Goal: Task Accomplishment & Management: Manage account settings

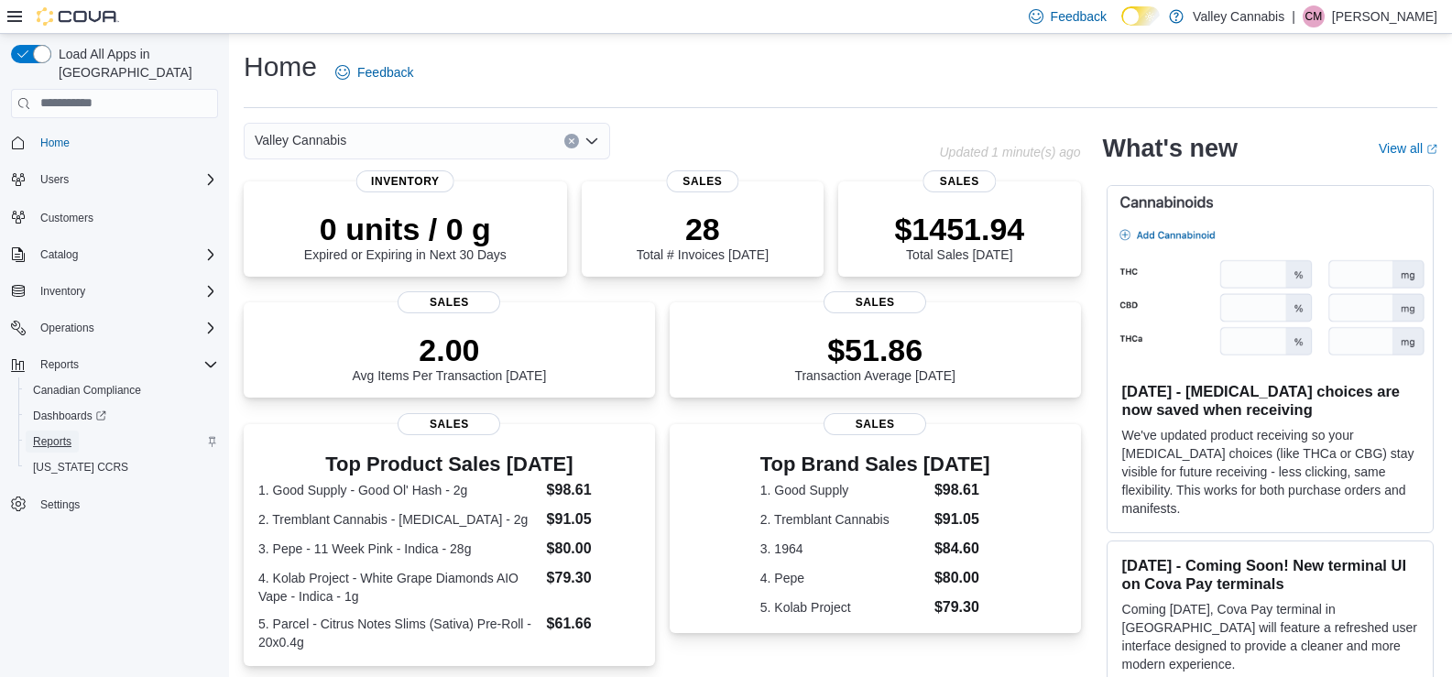
click at [65, 434] on span "Reports" at bounding box center [52, 441] width 38 height 15
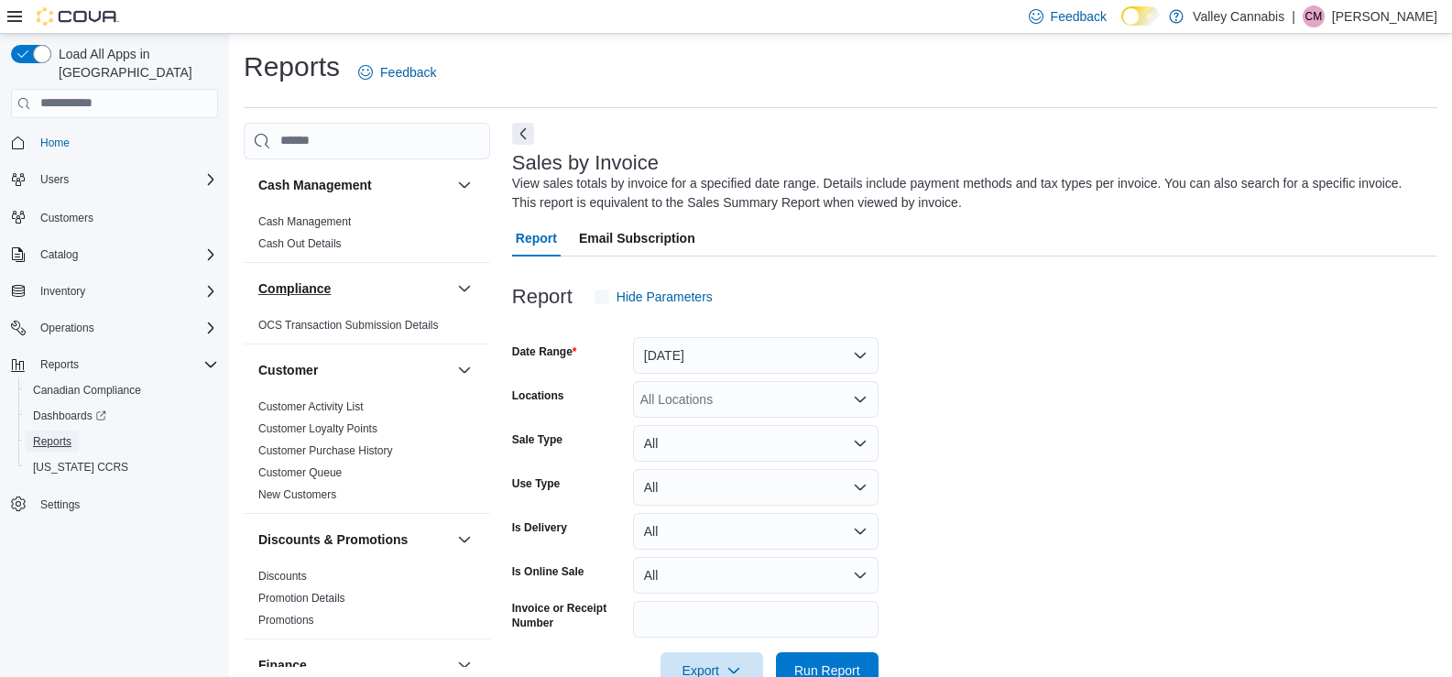
scroll to position [49, 0]
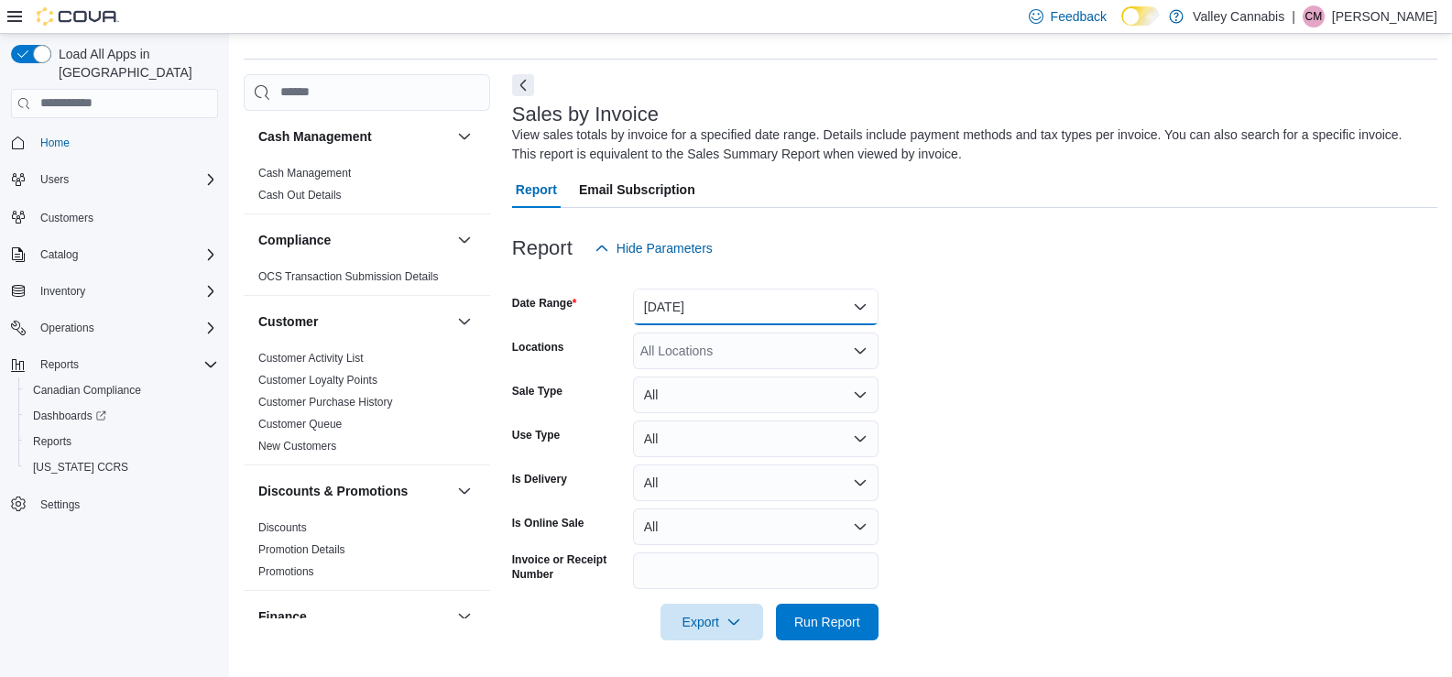
click at [865, 303] on button "[DATE]" at bounding box center [756, 307] width 246 height 37
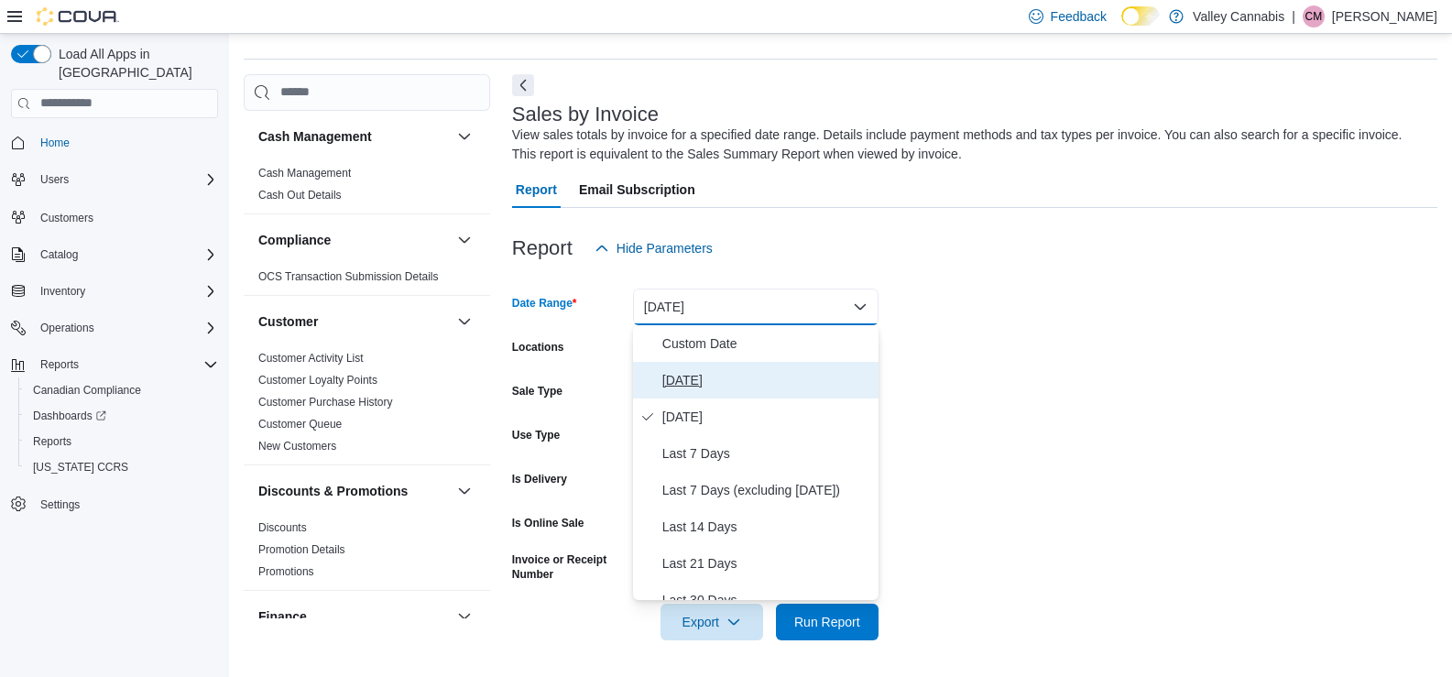
click at [692, 381] on span "[DATE]" at bounding box center [766, 380] width 209 height 22
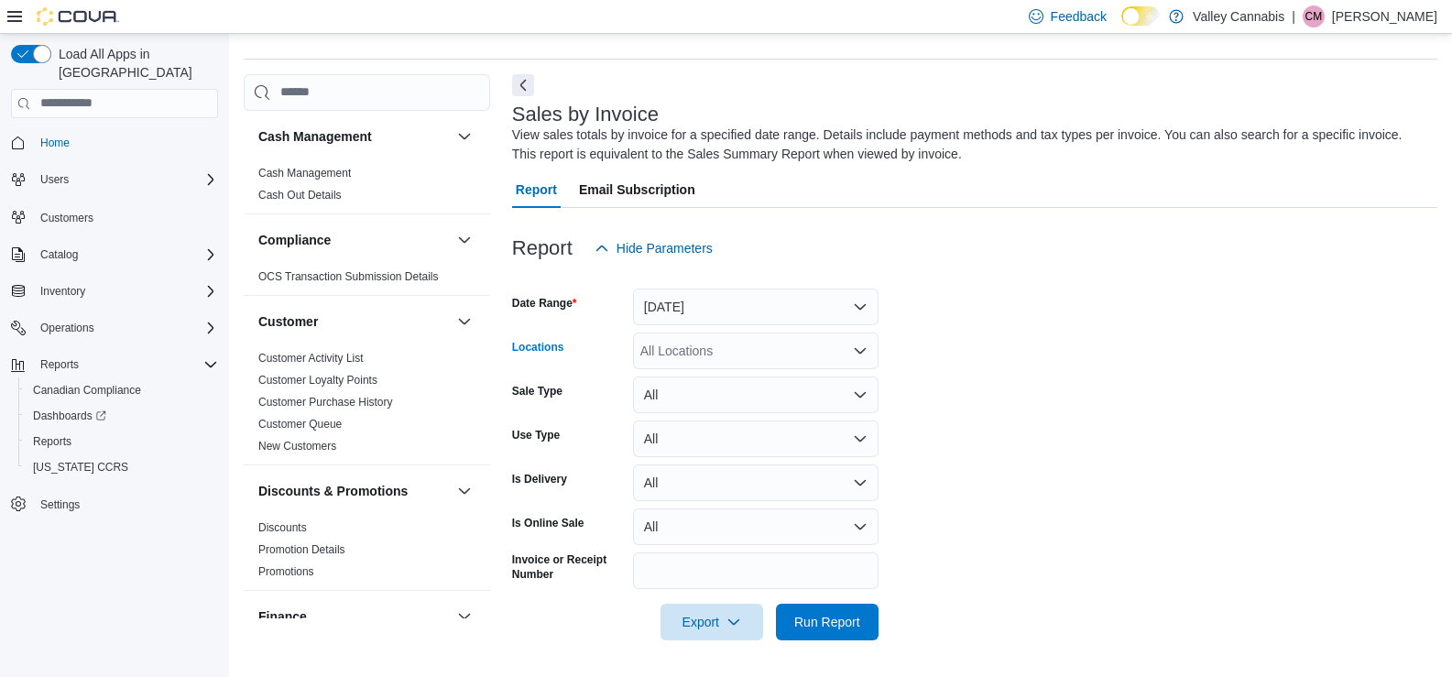
click at [861, 350] on icon "Open list of options" at bounding box center [860, 351] width 15 height 15
click at [728, 412] on span "[STREET_ADDRESS]" at bounding box center [735, 408] width 126 height 18
click at [824, 618] on span "Run Report" at bounding box center [827, 621] width 66 height 18
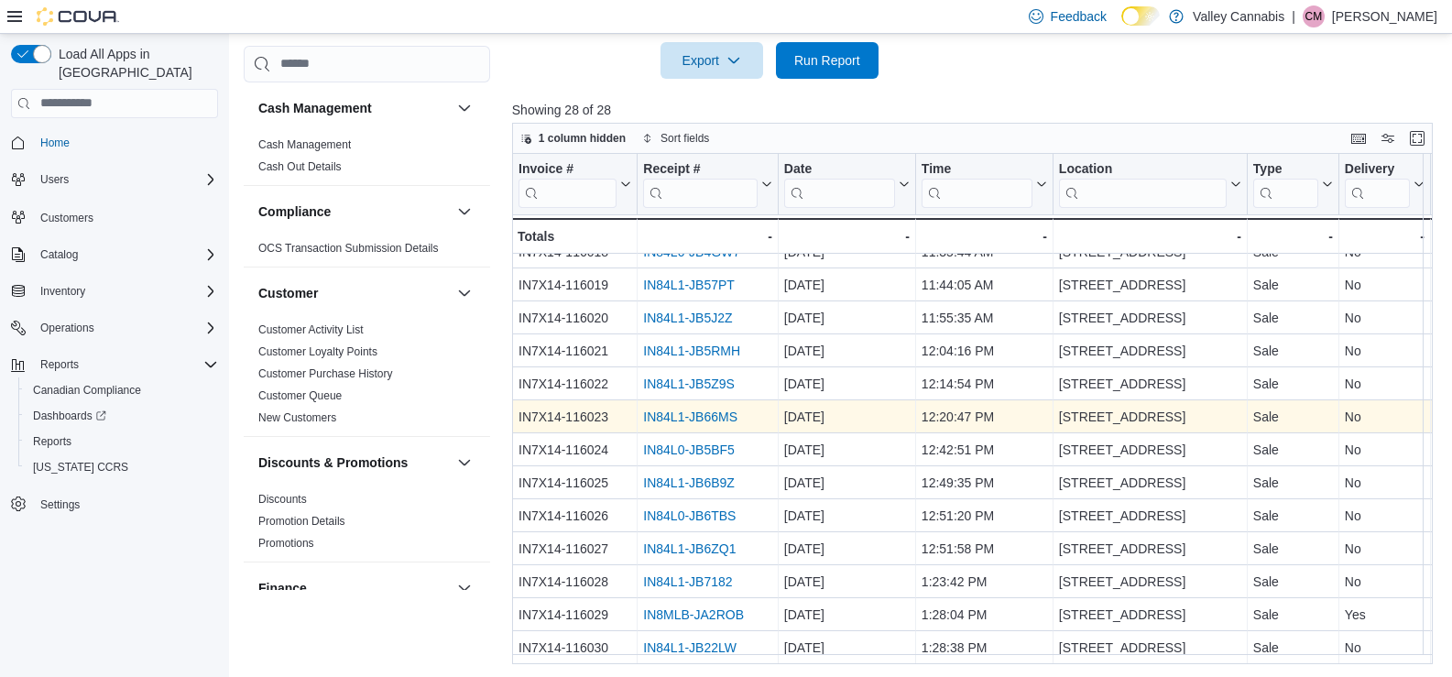
scroll to position [612, 0]
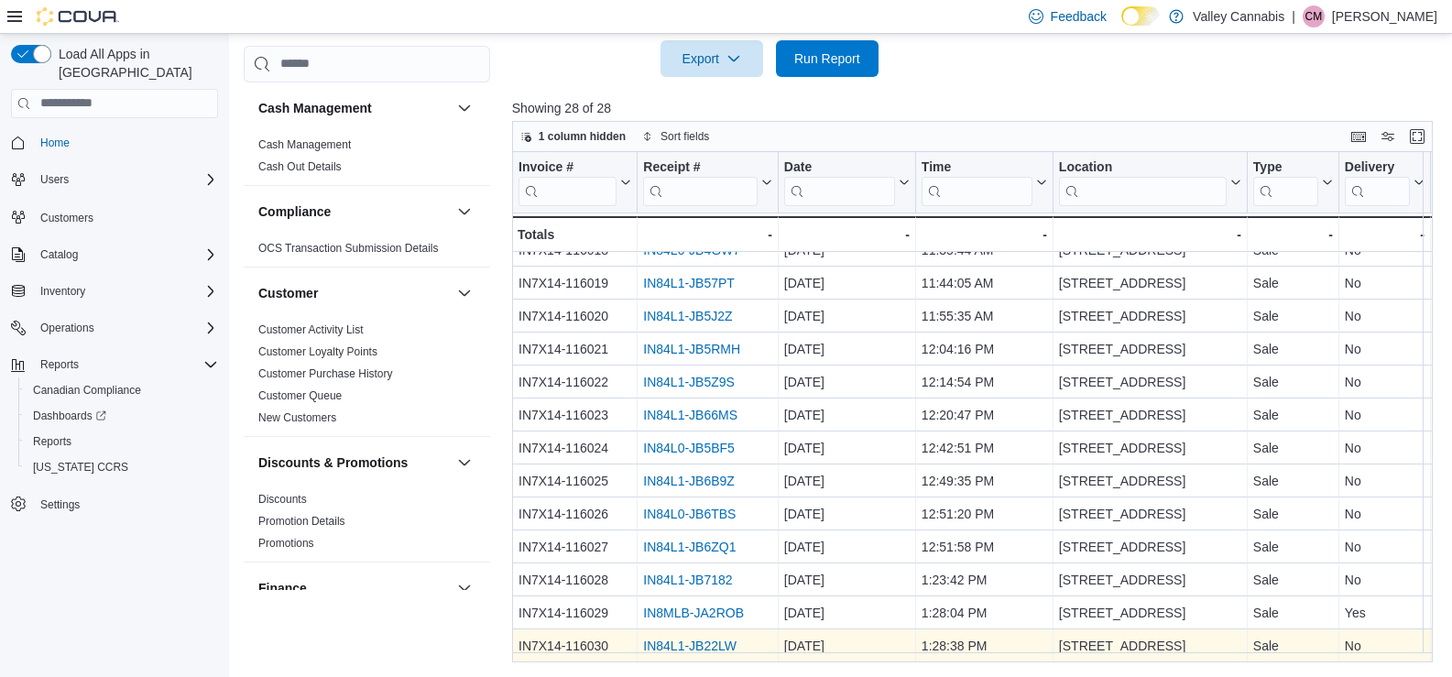
click at [693, 639] on link "IN84L1-JB22LW" at bounding box center [689, 646] width 93 height 15
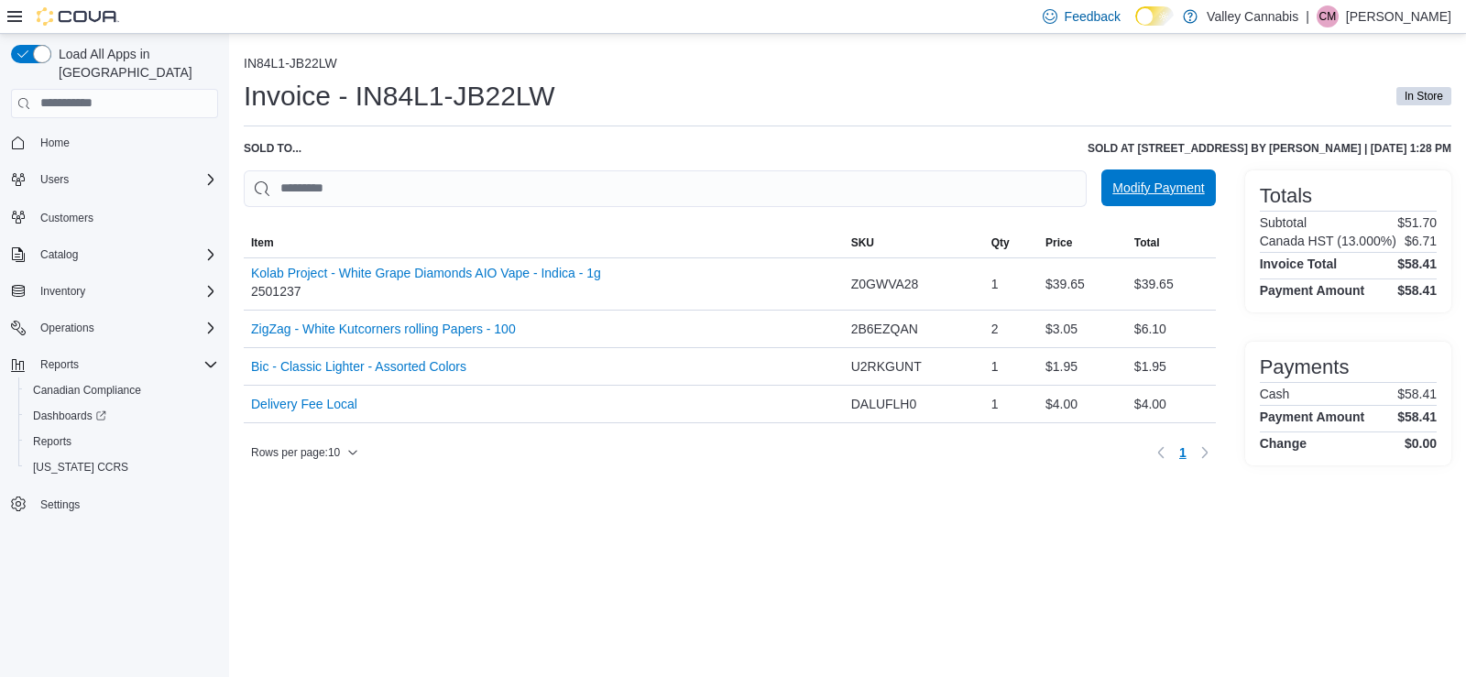
click at [1155, 189] on span "Modify Payment" at bounding box center [1158, 188] width 92 height 18
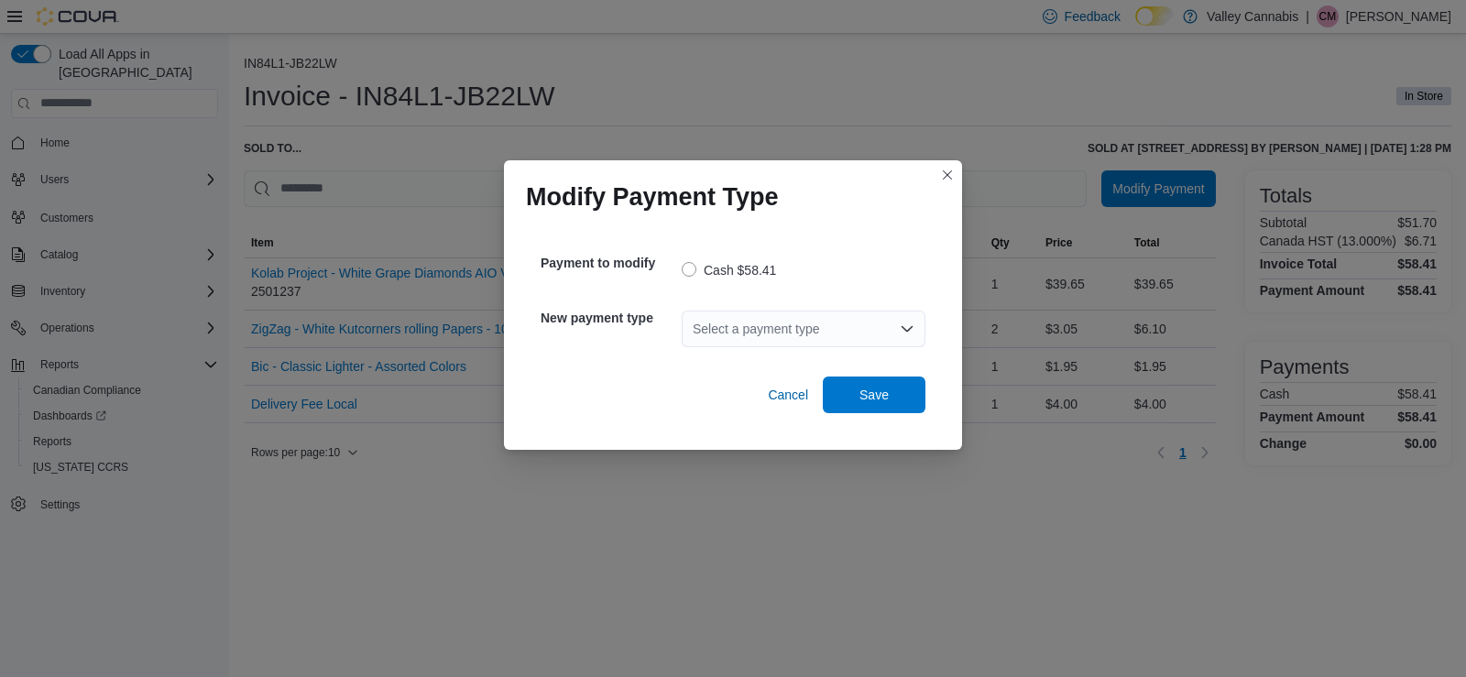
click at [913, 327] on icon "Open list of options" at bounding box center [907, 329] width 15 height 15
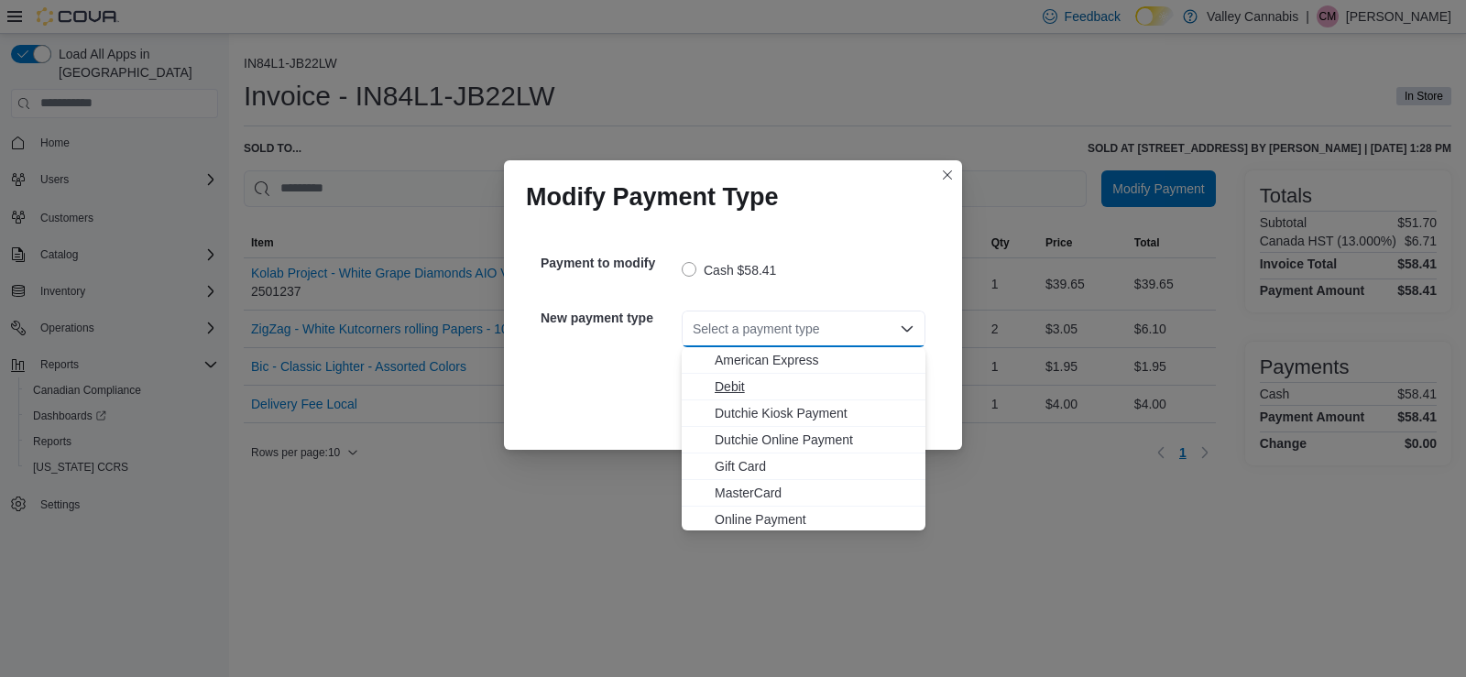
scroll to position [82, 0]
click at [730, 518] on span "Visa" at bounding box center [815, 517] width 200 height 18
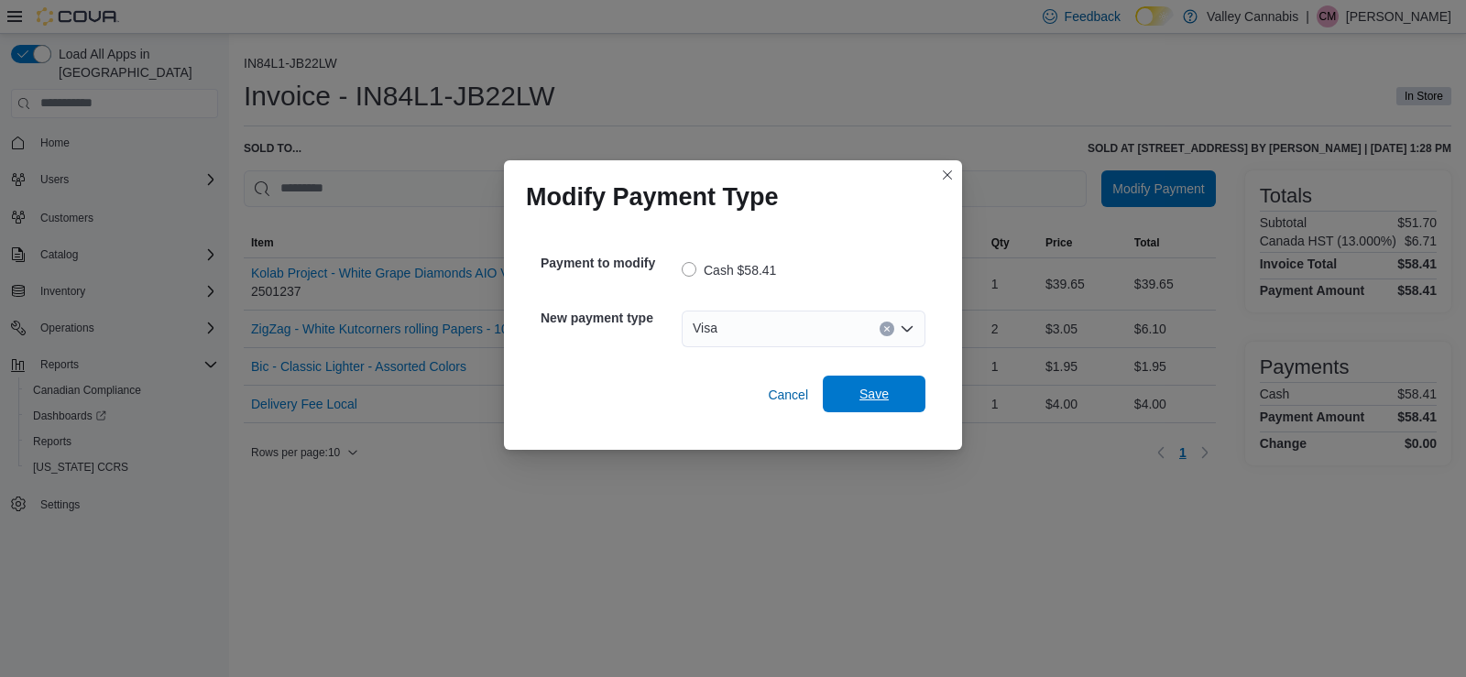
click at [870, 396] on span "Save" at bounding box center [873, 394] width 29 height 18
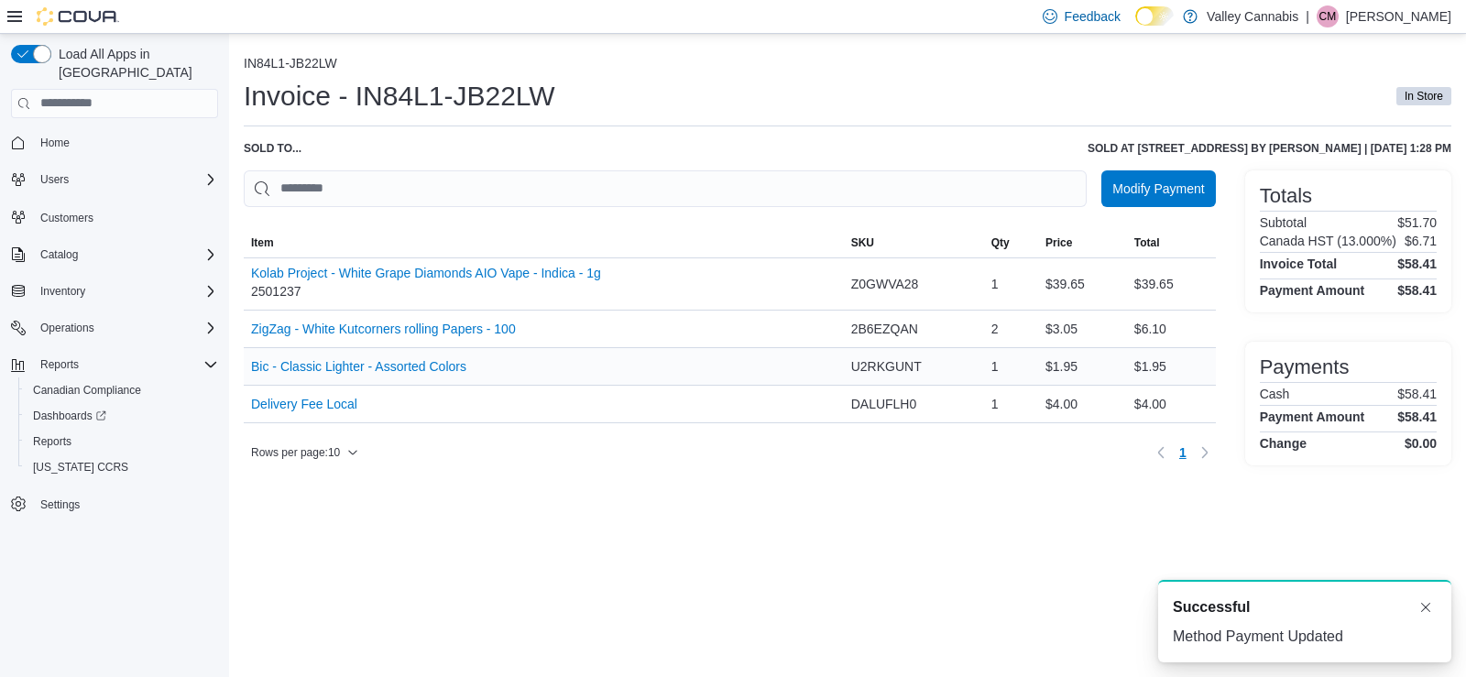
scroll to position [0, 0]
